Goal: Task Accomplishment & Management: Manage account settings

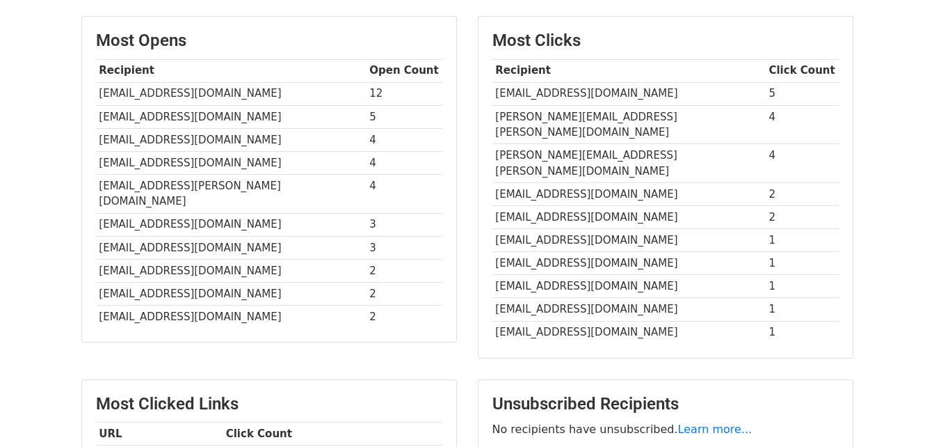
scroll to position [332, 0]
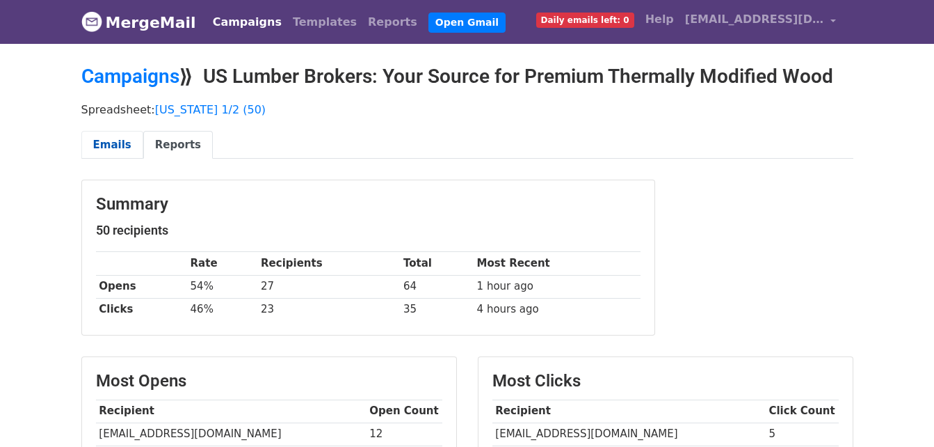
click at [93, 143] on link "Emails" at bounding box center [112, 145] width 62 height 29
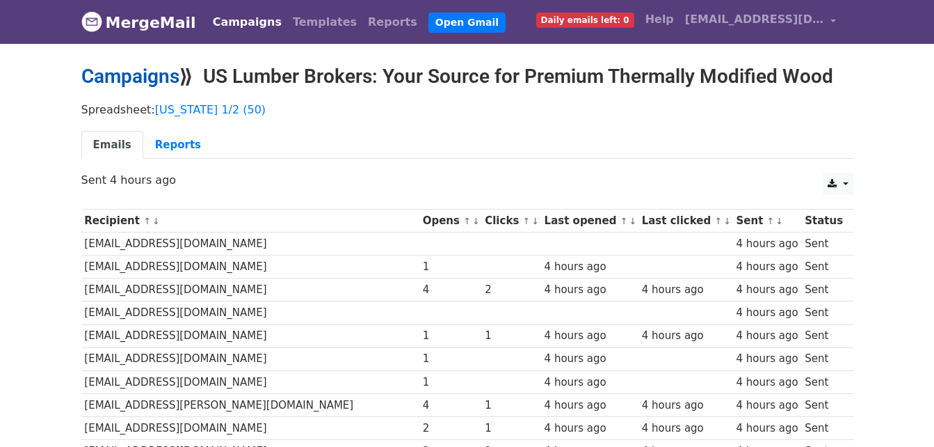
click at [133, 79] on link "Campaigns" at bounding box center [130, 76] width 98 height 23
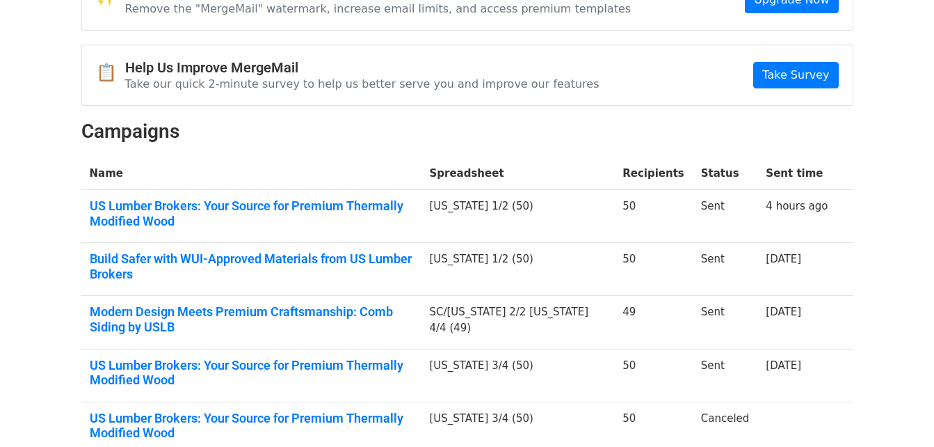
scroll to position [209, 0]
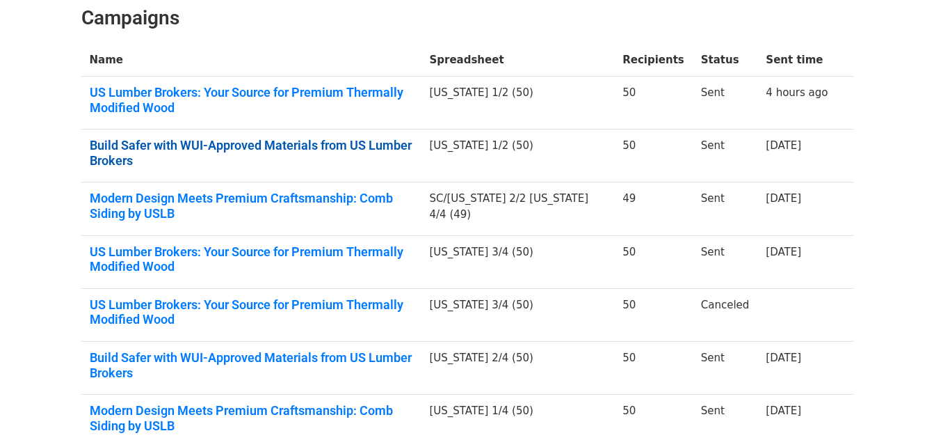
click at [269, 141] on link "Build Safer with WUI-Approved Materials from US Lumber Brokers" at bounding box center [251, 153] width 323 height 30
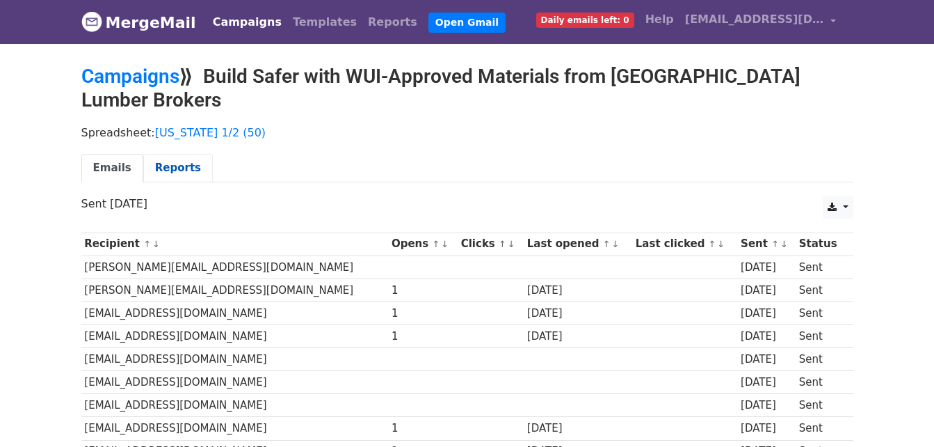
click at [170, 154] on link "Reports" at bounding box center [178, 168] width 70 height 29
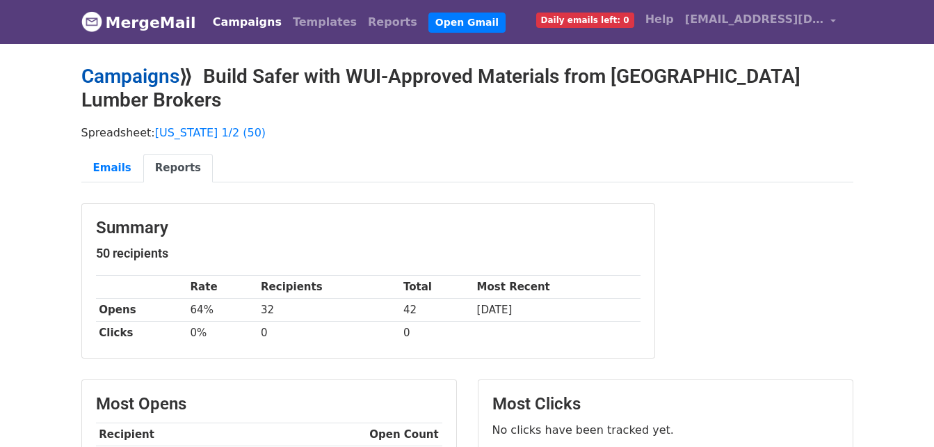
click at [149, 84] on link "Campaigns" at bounding box center [130, 76] width 98 height 23
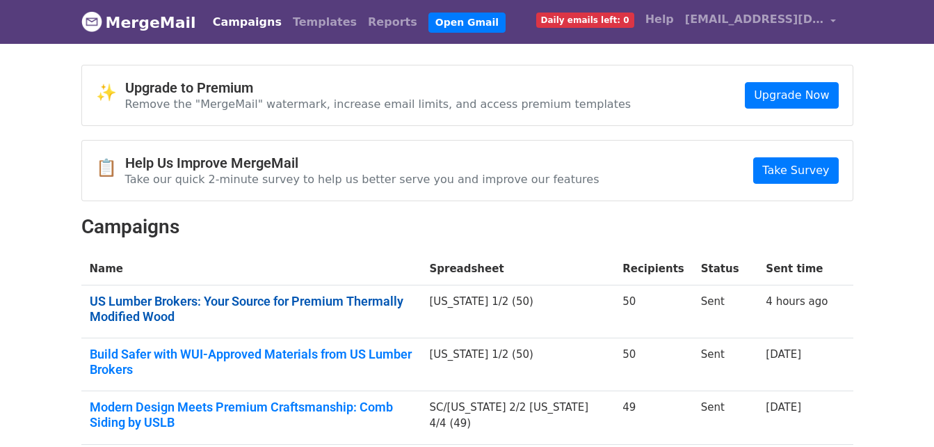
click at [301, 298] on link "US Lumber Brokers: Your Source for Premium Thermally Modified Wood" at bounding box center [251, 309] width 323 height 30
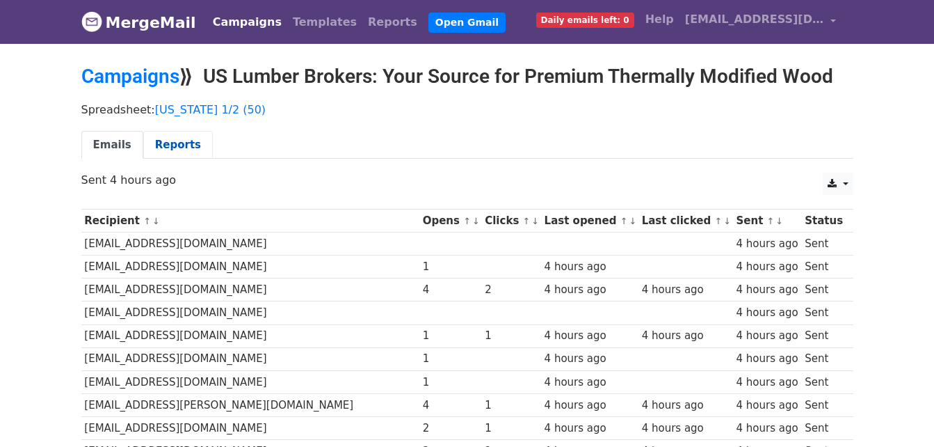
click at [172, 152] on link "Reports" at bounding box center [178, 145] width 70 height 29
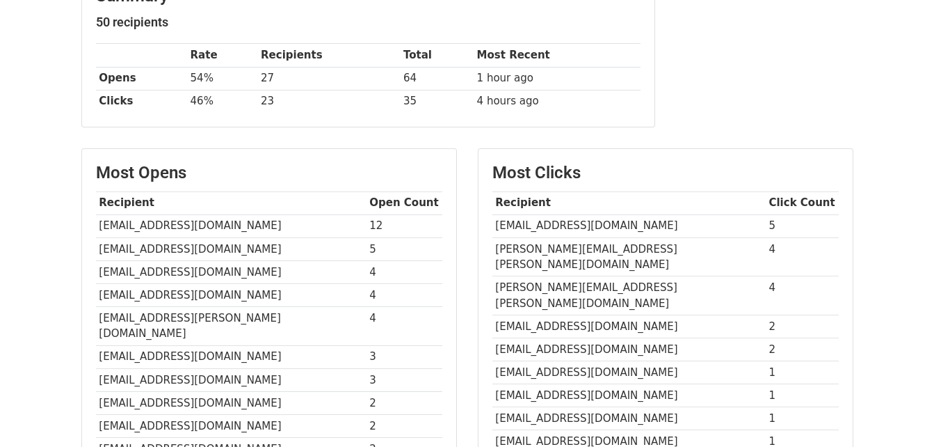
scroll to position [209, 0]
drag, startPoint x: 366, startPoint y: 224, endPoint x: 356, endPoint y: 224, distance: 9.7
click at [367, 224] on td "12" at bounding box center [405, 225] width 76 height 23
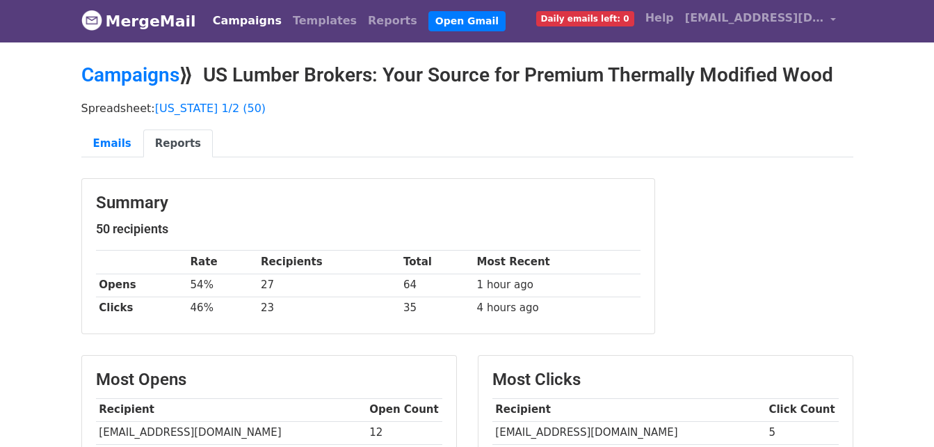
scroll to position [0, 0]
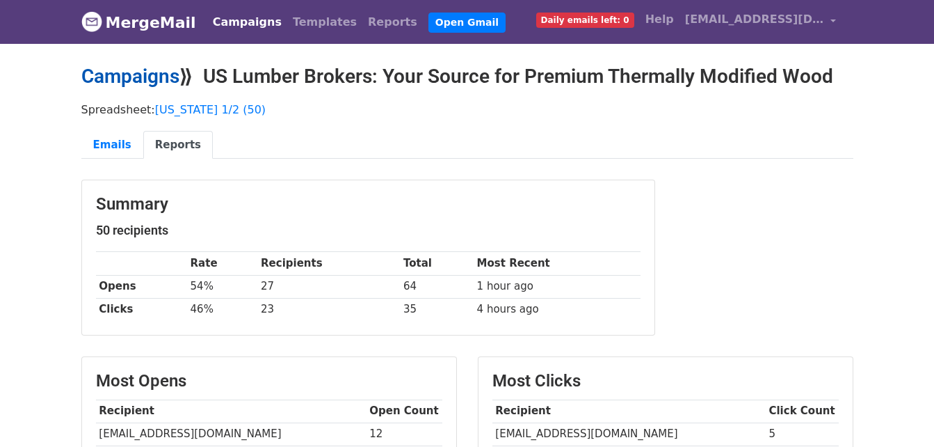
click at [138, 74] on link "Campaigns" at bounding box center [130, 76] width 98 height 23
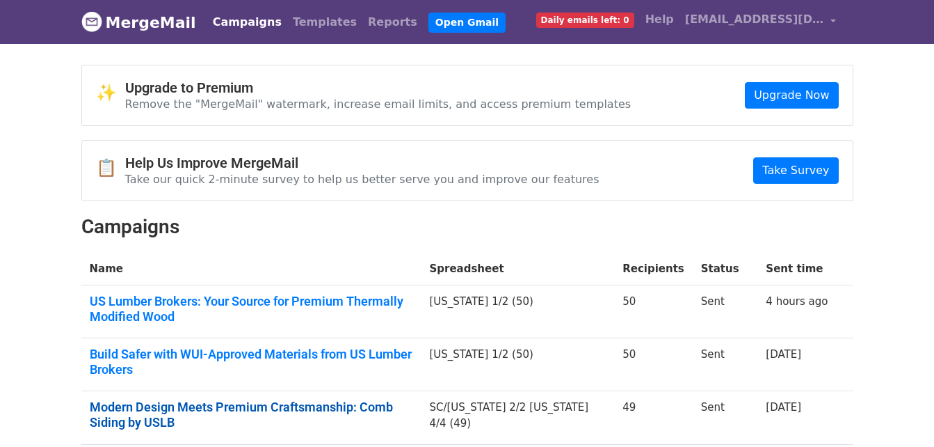
click at [353, 399] on link "Modern Design Meets Premium Craftsmanship: Comb Siding by USLB" at bounding box center [251, 414] width 323 height 30
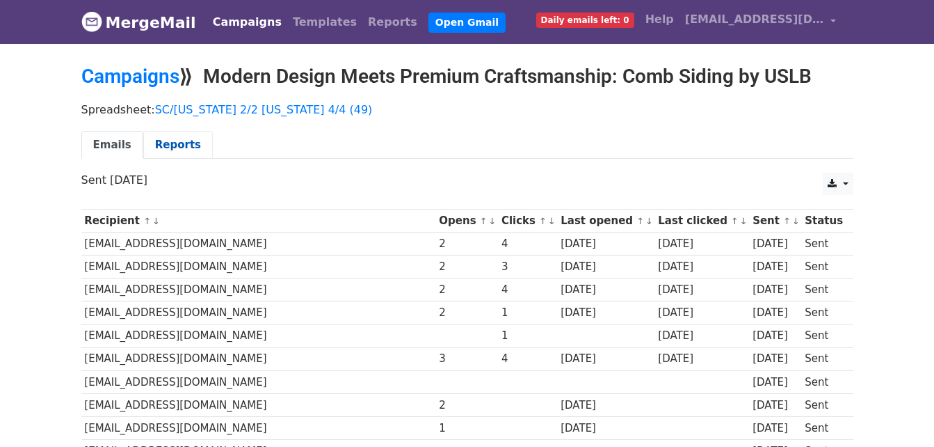
click at [154, 138] on link "Reports" at bounding box center [178, 145] width 70 height 29
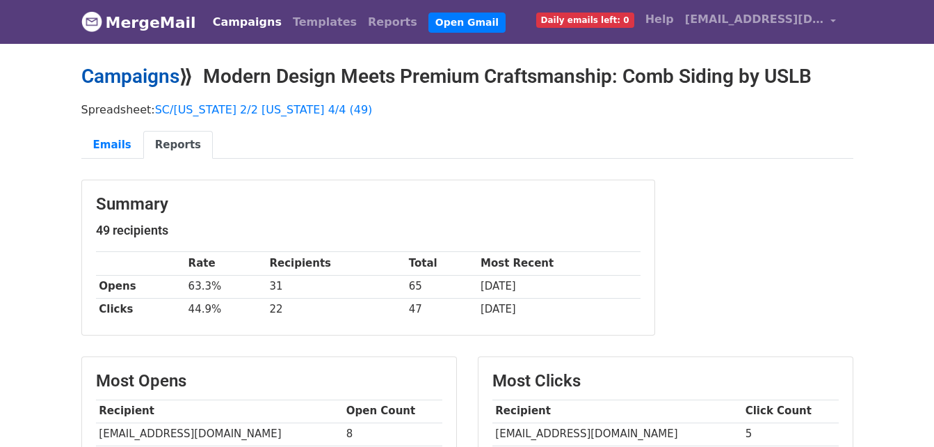
click at [143, 71] on link "Campaigns" at bounding box center [130, 76] width 98 height 23
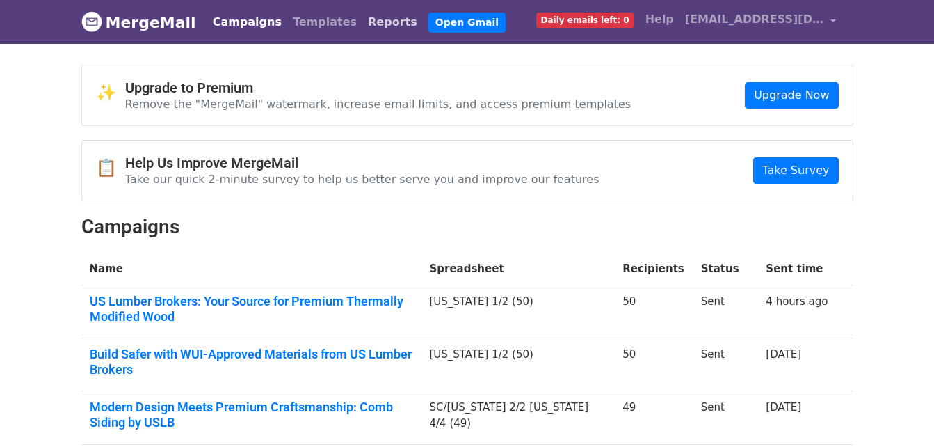
click at [362, 15] on link "Reports" at bounding box center [392, 22] width 61 height 28
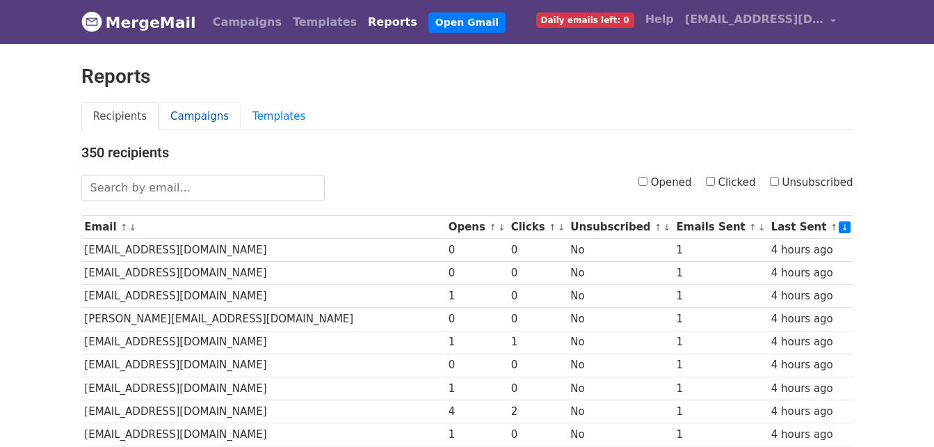
click at [185, 125] on link "Campaigns" at bounding box center [200, 116] width 82 height 29
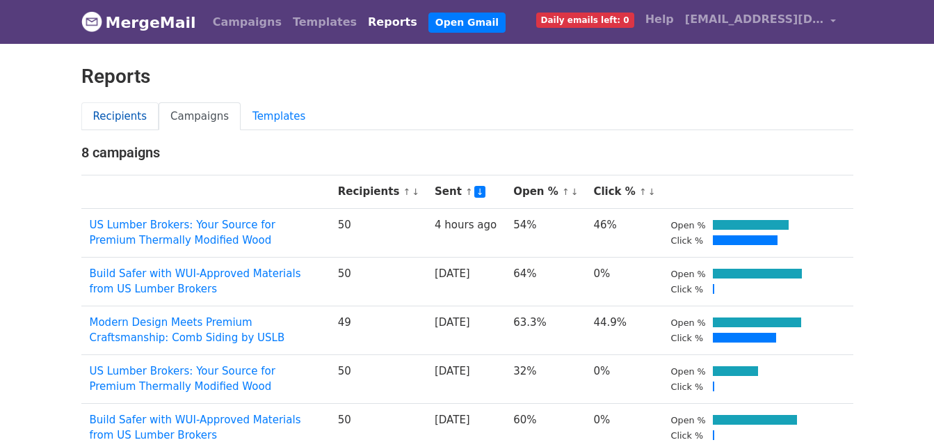
click at [136, 109] on link "Recipients" at bounding box center [120, 116] width 78 height 29
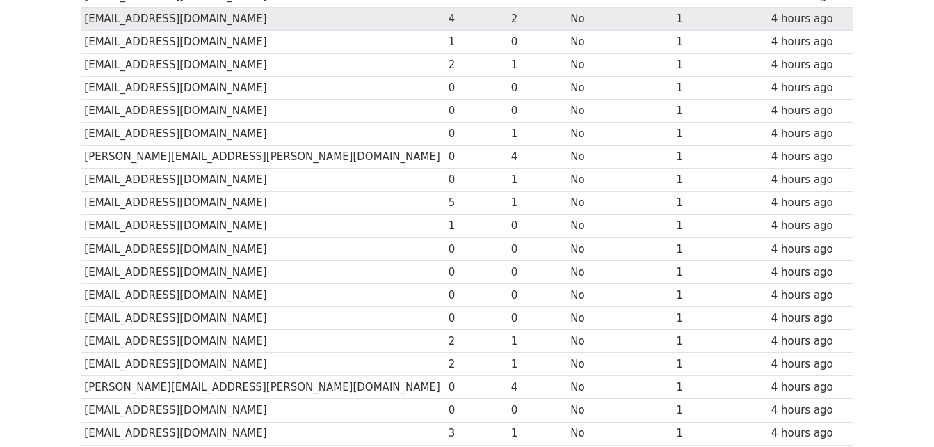
scroll to position [417, 0]
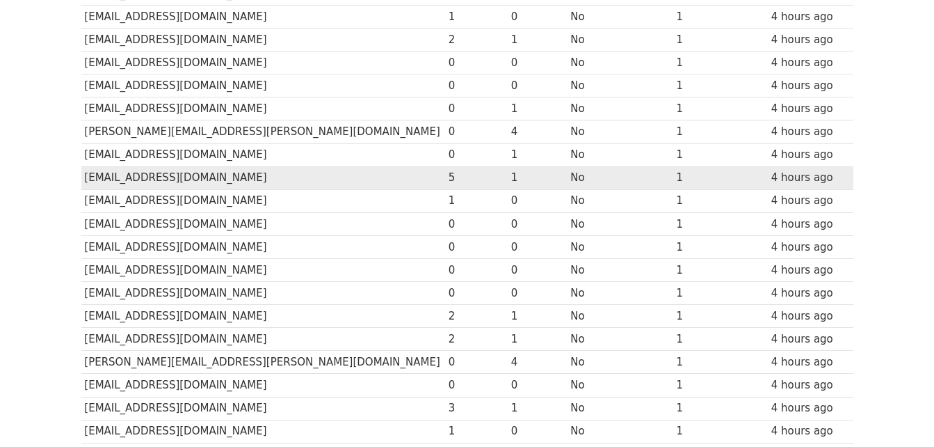
click at [313, 177] on td "dpohlig@pohligbuilders.com" at bounding box center [263, 177] width 364 height 23
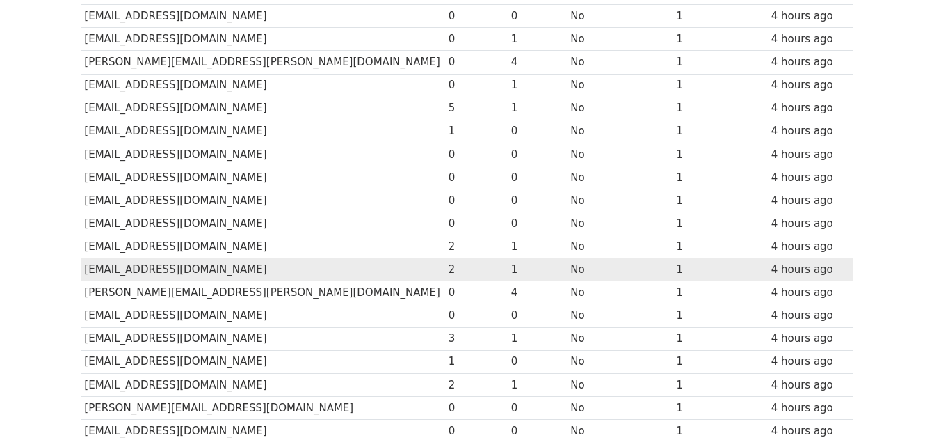
scroll to position [557, 0]
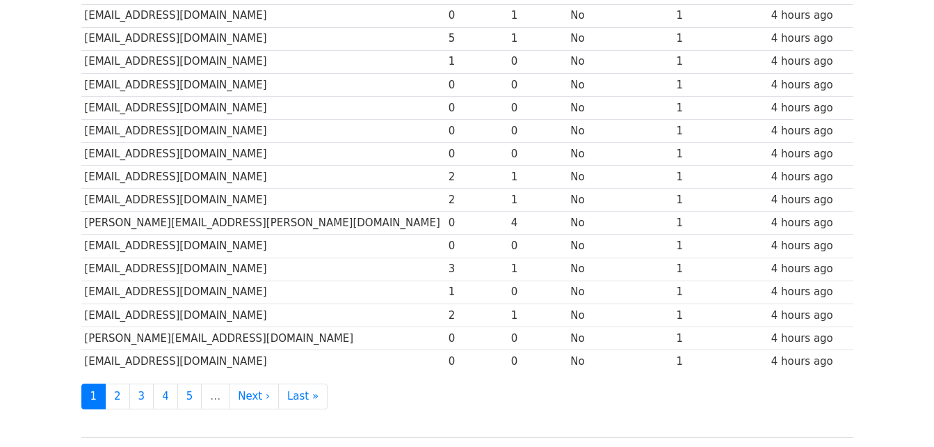
click at [115, 409] on div "350 recipients Opened Clicked Unsubscribed Email ↑ ↓ Opens ↑ ↓ Clicks ↑ ↓ Unsub…" at bounding box center [467, 25] width 793 height 877
click at [119, 404] on link "2" at bounding box center [117, 396] width 25 height 26
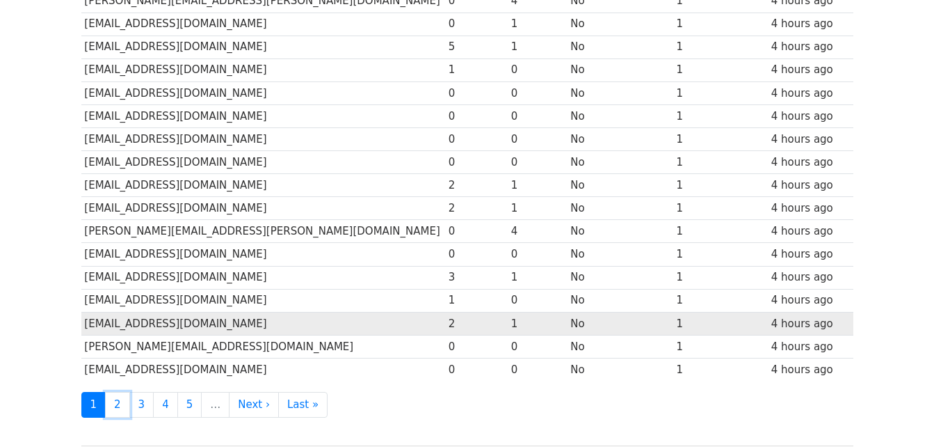
scroll to position [417, 0]
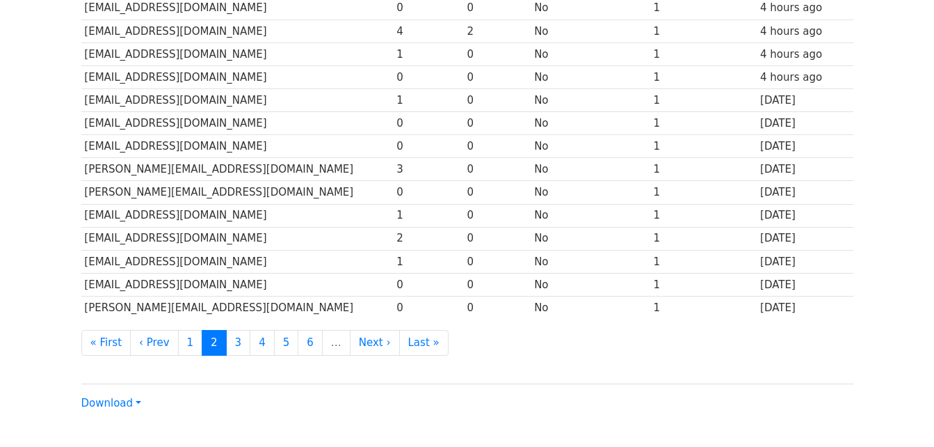
scroll to position [687, 0]
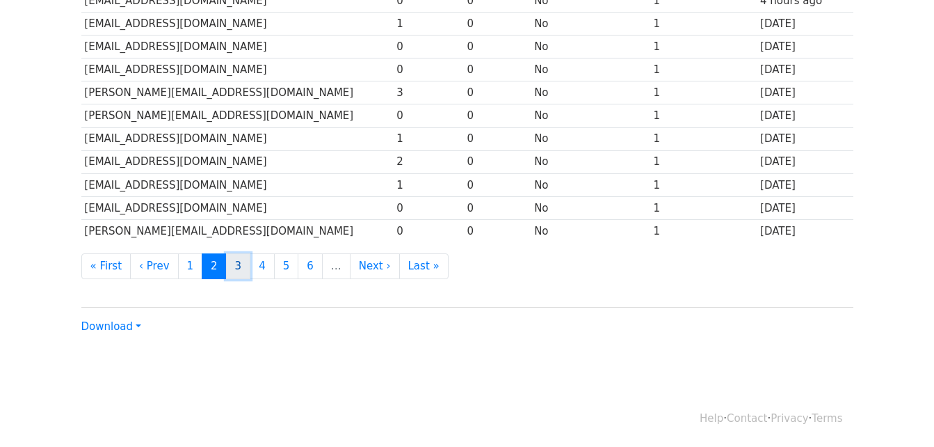
click at [233, 275] on link "3" at bounding box center [238, 266] width 25 height 26
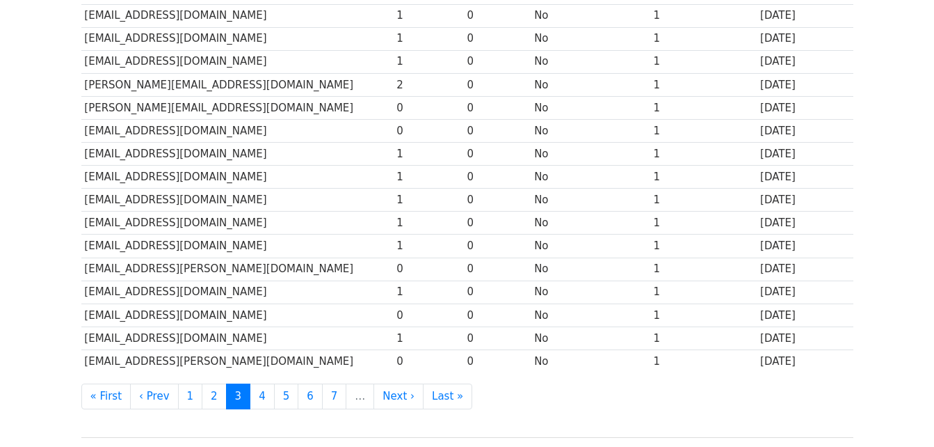
scroll to position [626, 0]
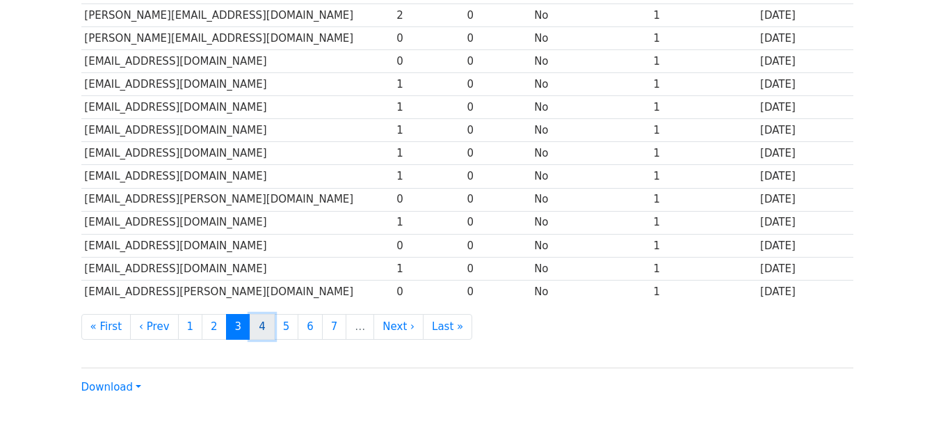
click at [250, 328] on link "4" at bounding box center [262, 327] width 25 height 26
click at [250, 319] on link "4" at bounding box center [262, 327] width 25 height 26
click at [255, 333] on link "4" at bounding box center [262, 327] width 25 height 26
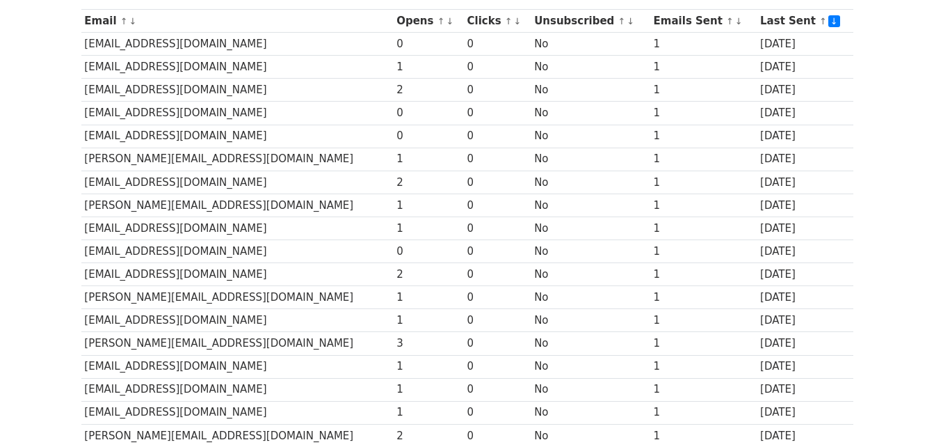
scroll to position [0, 0]
